Goal: Transaction & Acquisition: Purchase product/service

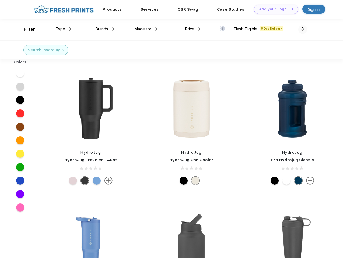
click at [274, 9] on link "Add your Logo Design Tool" at bounding box center [276, 9] width 44 height 9
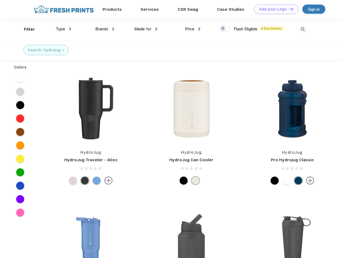
click at [0, 0] on div "Design Tool" at bounding box center [0, 0] width 0 height 0
click at [289, 9] on link "Add your Logo Design Tool" at bounding box center [276, 9] width 44 height 9
click at [26, 29] on div "Filter" at bounding box center [29, 29] width 11 height 6
click at [63, 29] on span "Type" at bounding box center [60, 29] width 9 height 5
click at [105, 29] on span "Brands" at bounding box center [101, 29] width 13 height 5
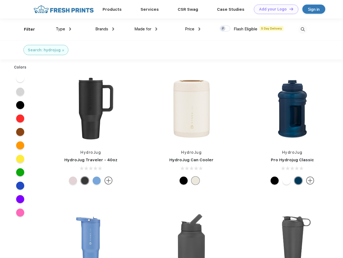
click at [146, 29] on span "Made for" at bounding box center [142, 29] width 17 height 5
click at [193, 29] on span "Price" at bounding box center [189, 29] width 9 height 5
click at [225, 29] on div at bounding box center [225, 29] width 10 height 6
click at [223, 29] on input "checkbox" at bounding box center [221, 26] width 3 height 3
click at [302, 29] on img at bounding box center [302, 29] width 9 height 9
